Goal: Use online tool/utility: Utilize a website feature to perform a specific function

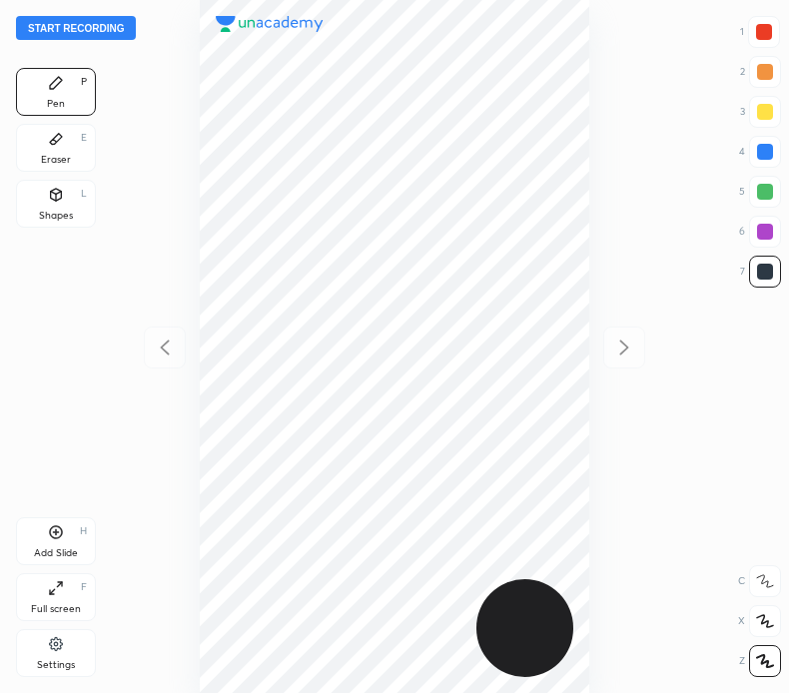
scroll to position [693, 469]
click at [114, 25] on button "Start recording" at bounding box center [76, 28] width 120 height 24
drag, startPoint x: 766, startPoint y: 24, endPoint x: 741, endPoint y: 29, distance: 25.5
click at [764, 24] on div at bounding box center [764, 32] width 16 height 16
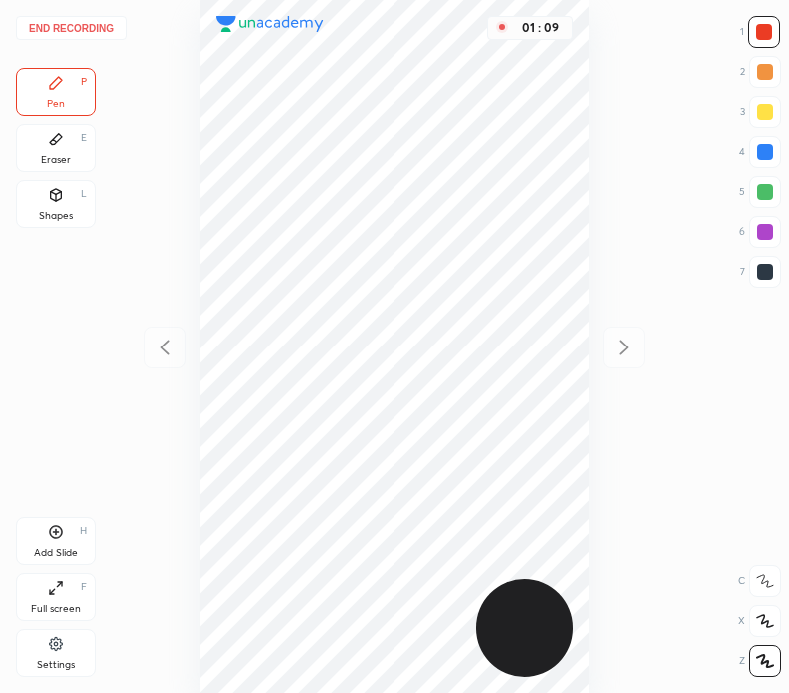
drag, startPoint x: 767, startPoint y: 146, endPoint x: 728, endPoint y: 146, distance: 38.9
click at [762, 148] on div at bounding box center [765, 152] width 16 height 16
drag, startPoint x: 769, startPoint y: 221, endPoint x: 758, endPoint y: 220, distance: 11.0
click at [769, 222] on div at bounding box center [765, 232] width 32 height 32
click at [100, 26] on button "End recording" at bounding box center [71, 28] width 111 height 24
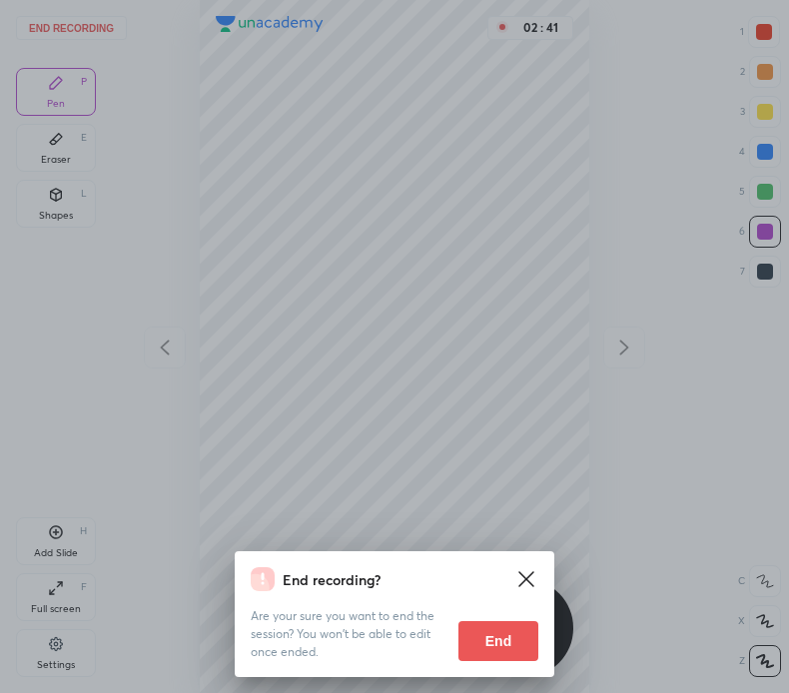
click at [493, 643] on button "End" at bounding box center [498, 641] width 80 height 40
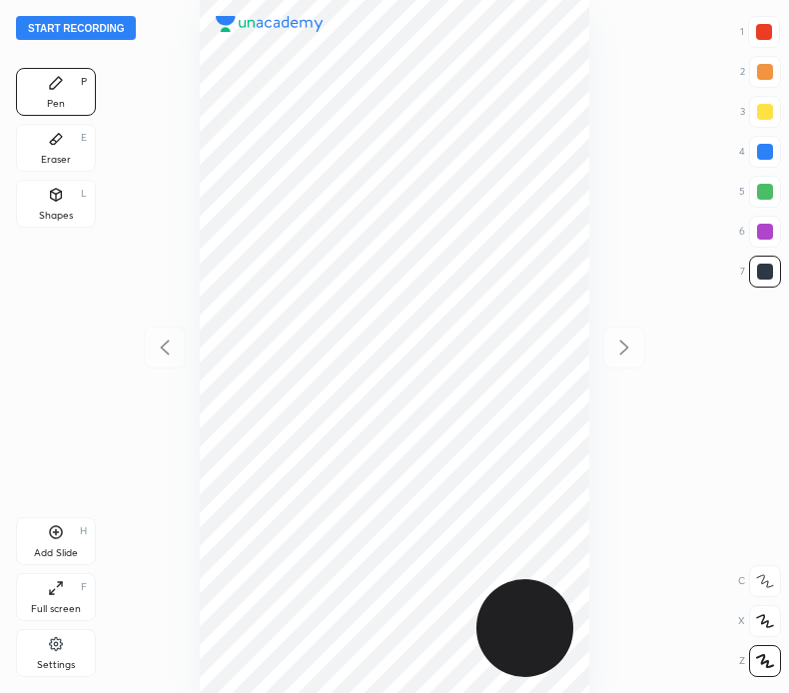
scroll to position [693, 469]
